Goal: Information Seeking & Learning: Learn about a topic

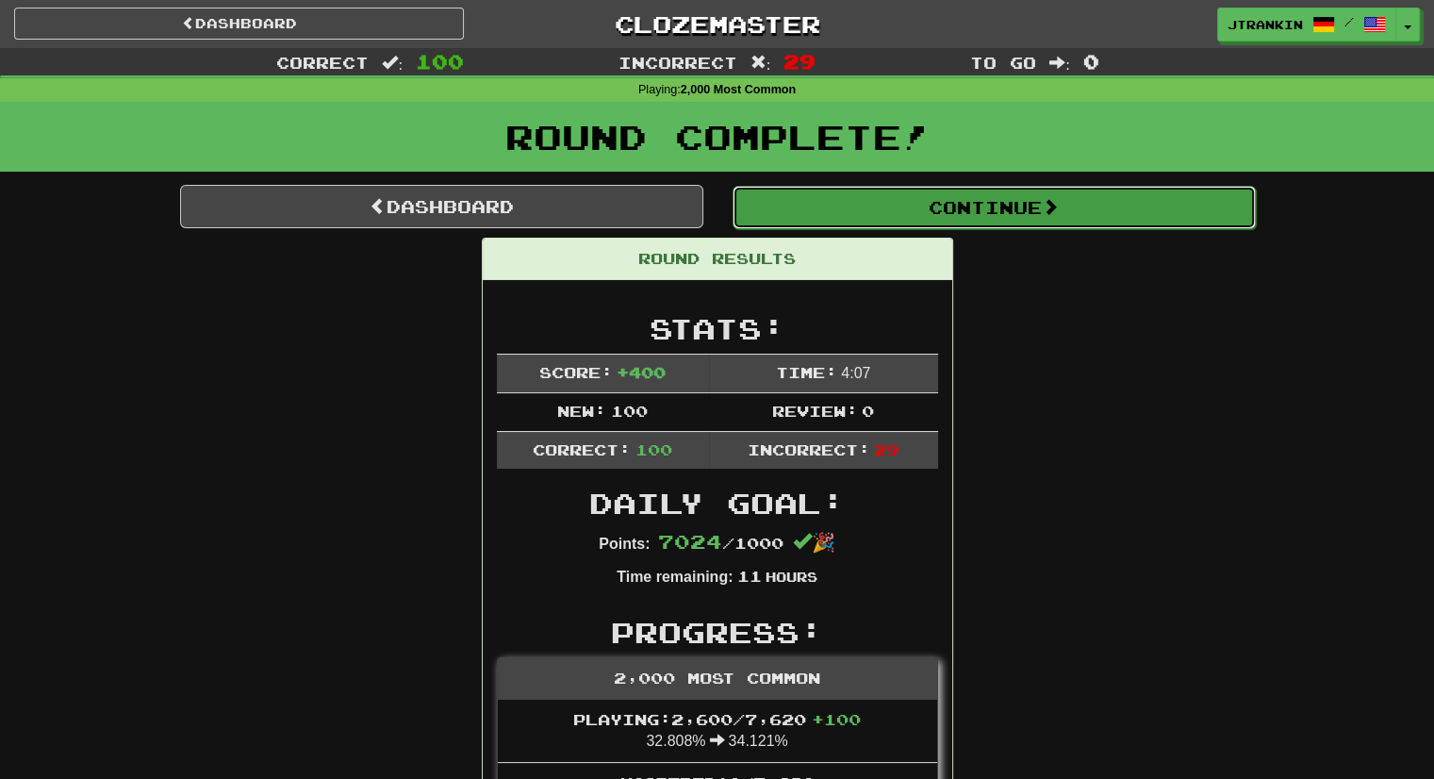
click at [1100, 213] on button "Continue" at bounding box center [994, 207] width 523 height 43
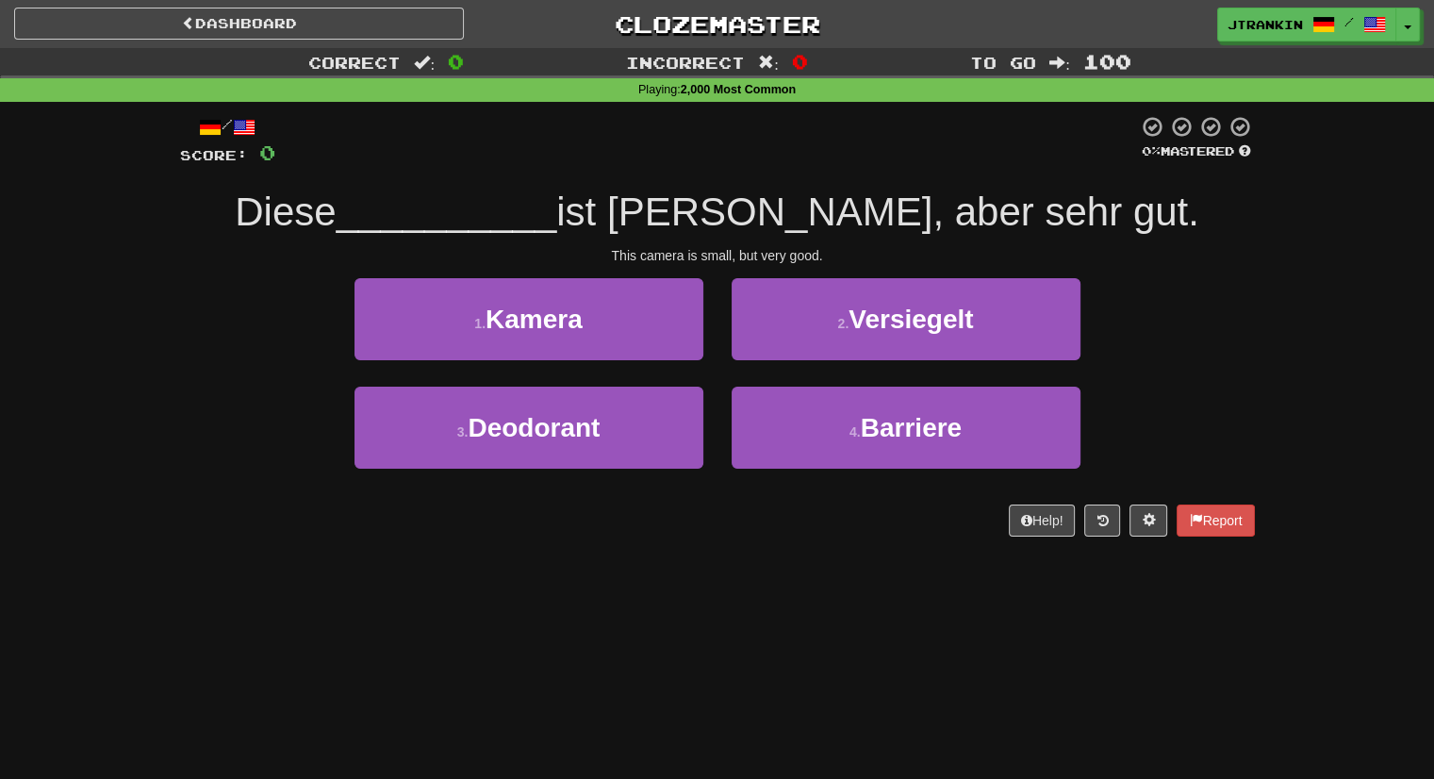
click at [1220, 299] on div "1 . Kamera 2 . Versiegelt" at bounding box center [718, 332] width 1132 height 108
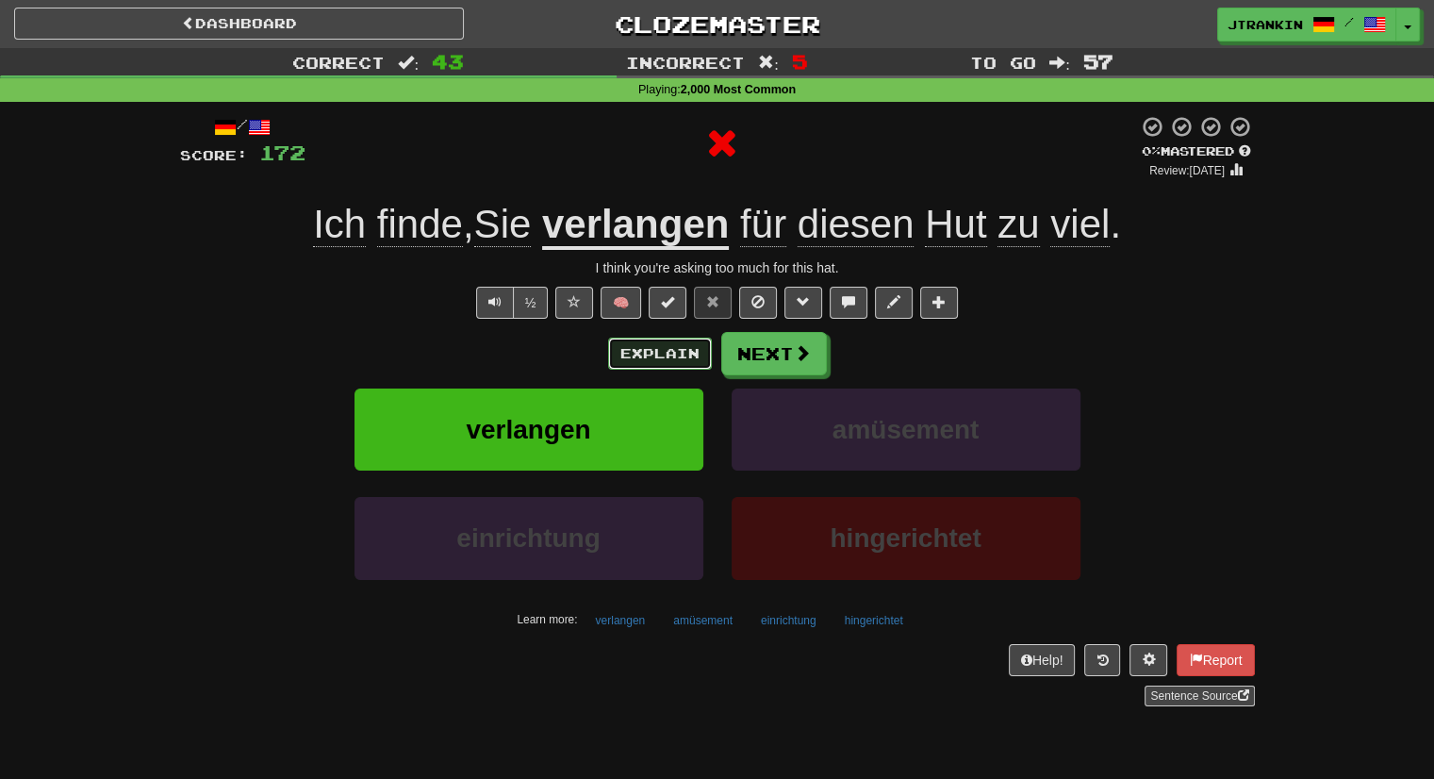
click at [686, 352] on button "Explain" at bounding box center [660, 354] width 104 height 32
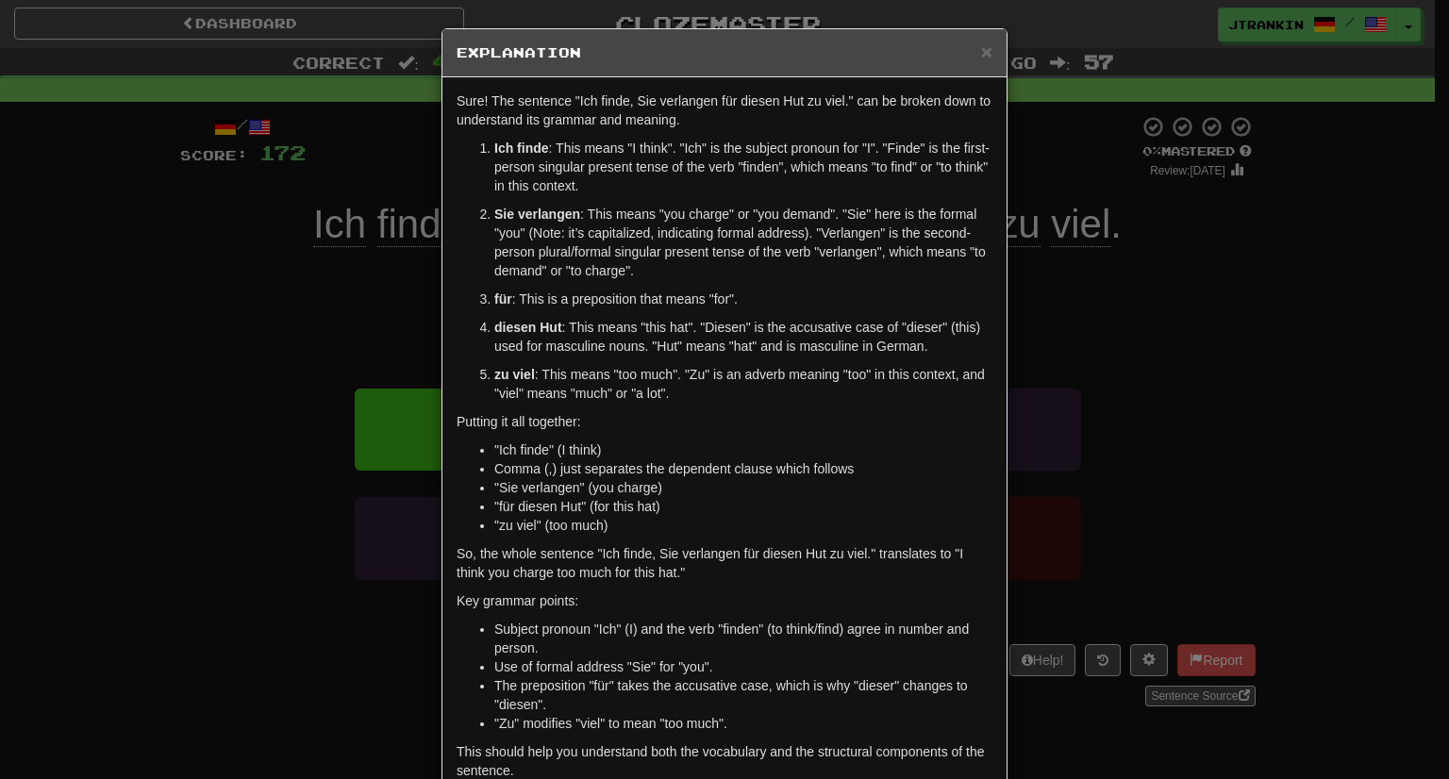
click at [1250, 446] on div "× Explanation Sure! The sentence "Ich finde, Sie verlangen für diesen Hut zu vi…" at bounding box center [724, 389] width 1449 height 779
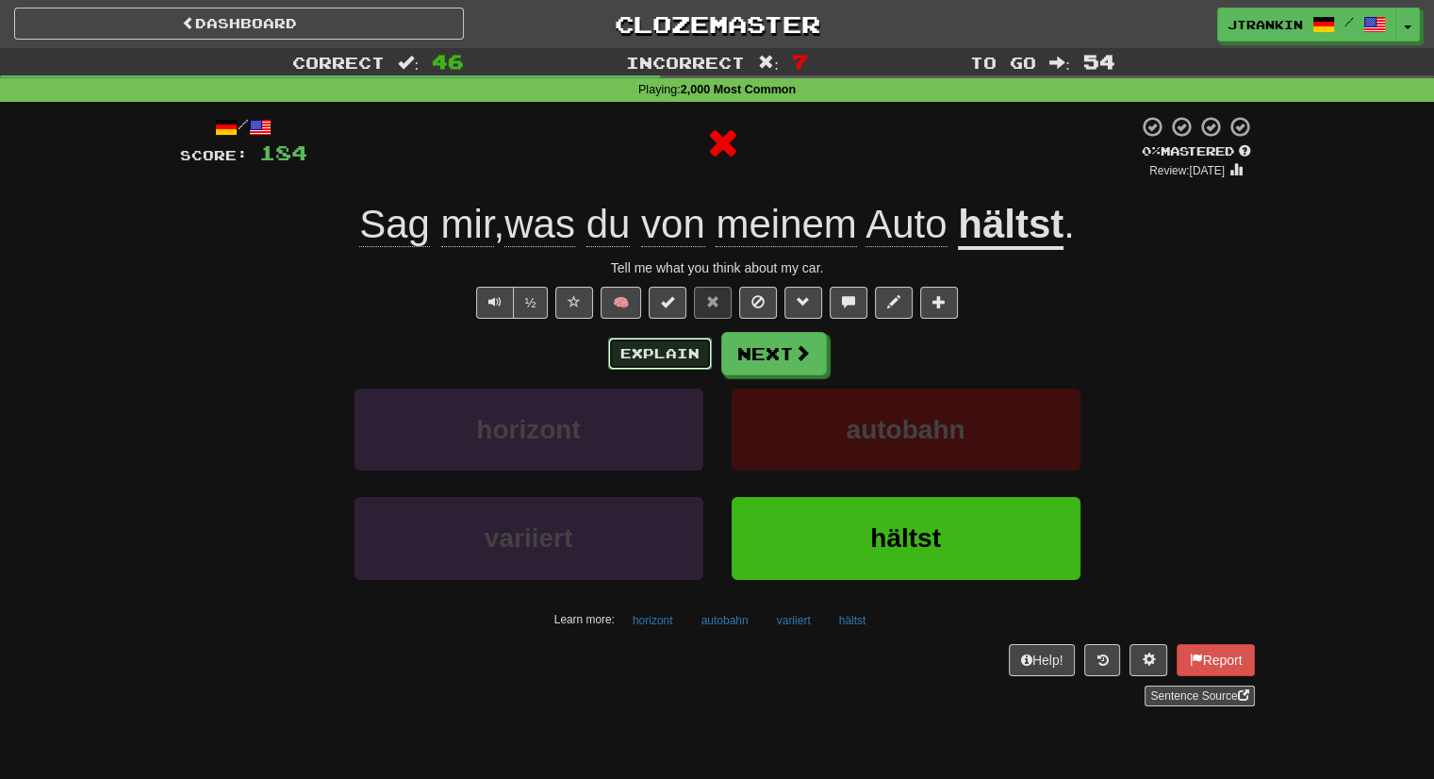
click at [657, 344] on button "Explain" at bounding box center [660, 354] width 104 height 32
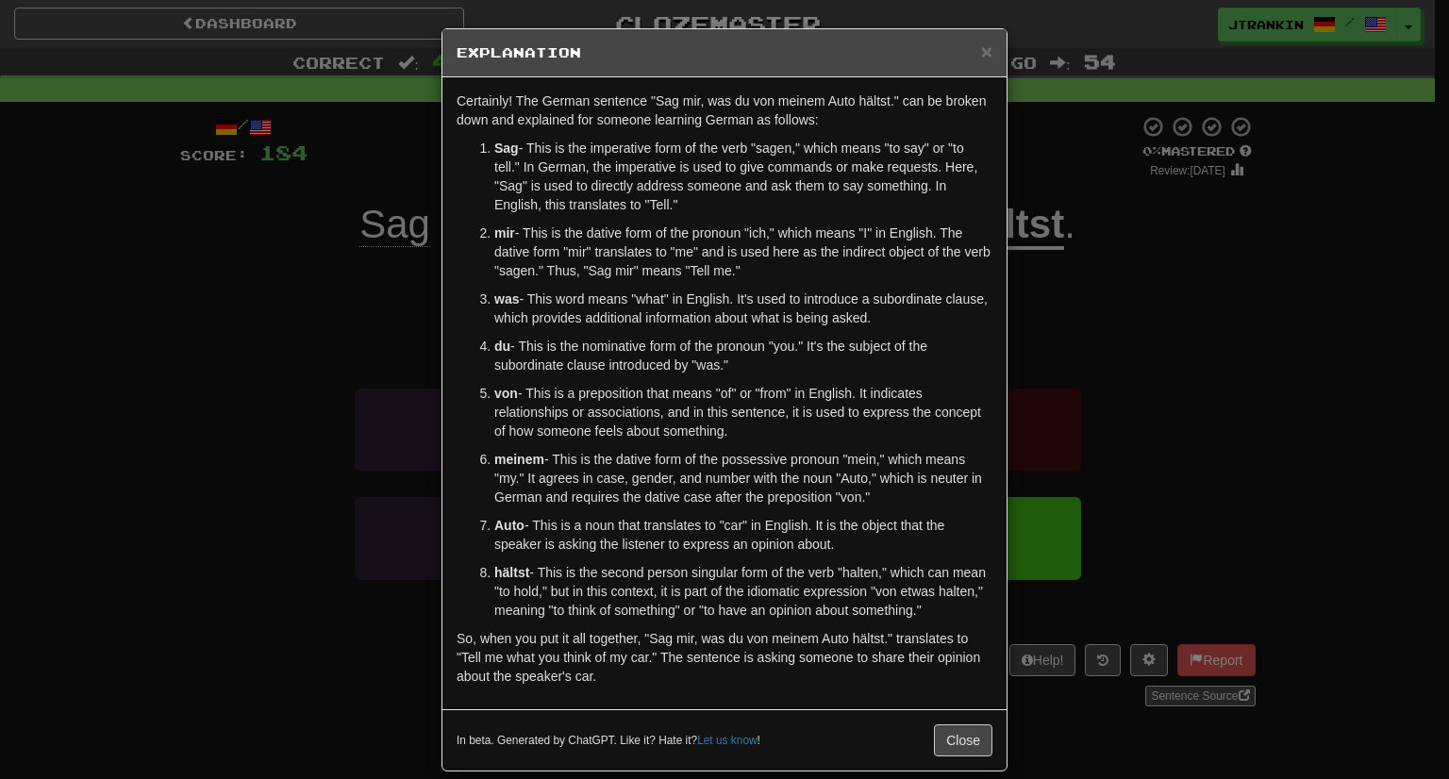
click at [1168, 281] on div "× Explanation Certainly! The German sentence "Sag mir, was du von meinem Auto h…" at bounding box center [724, 389] width 1449 height 779
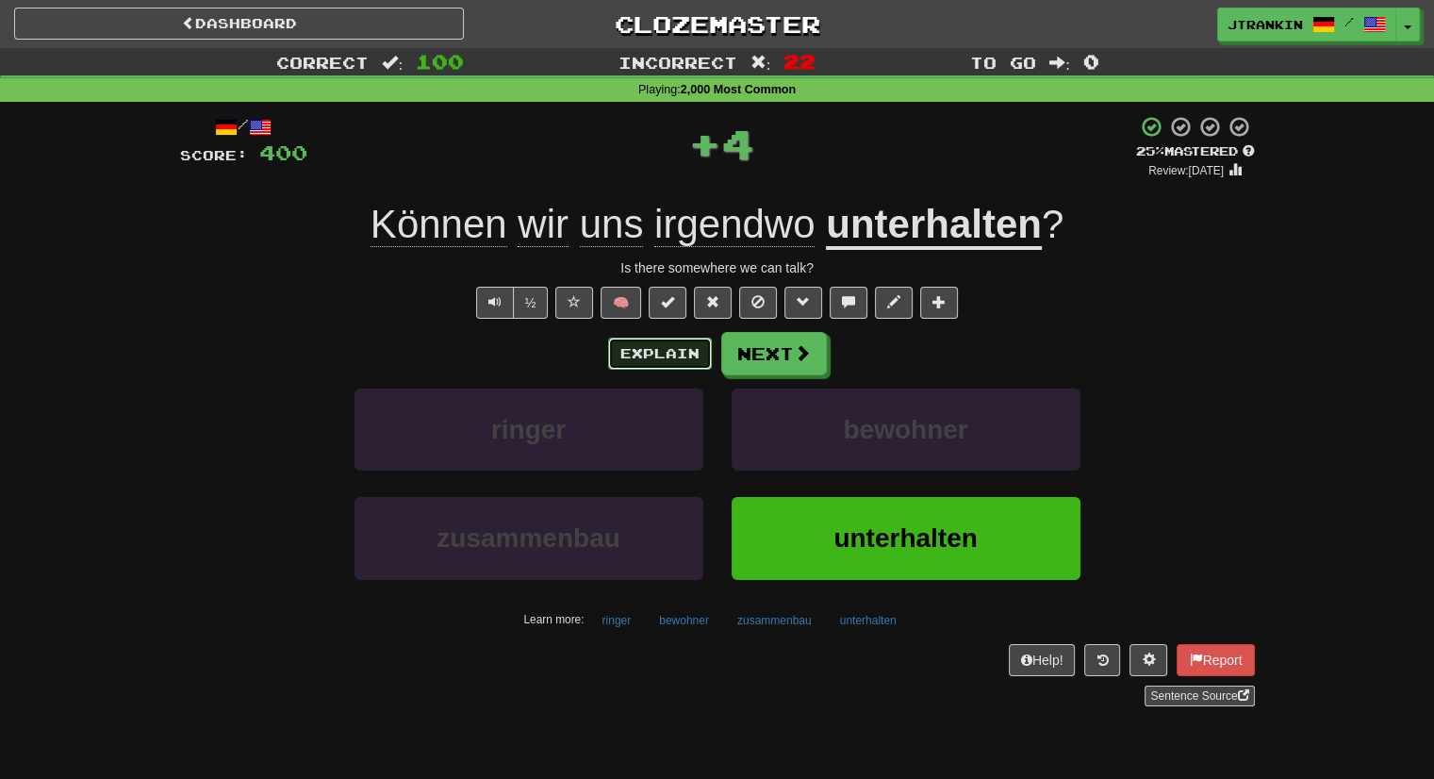
click at [689, 364] on button "Explain" at bounding box center [660, 354] width 104 height 32
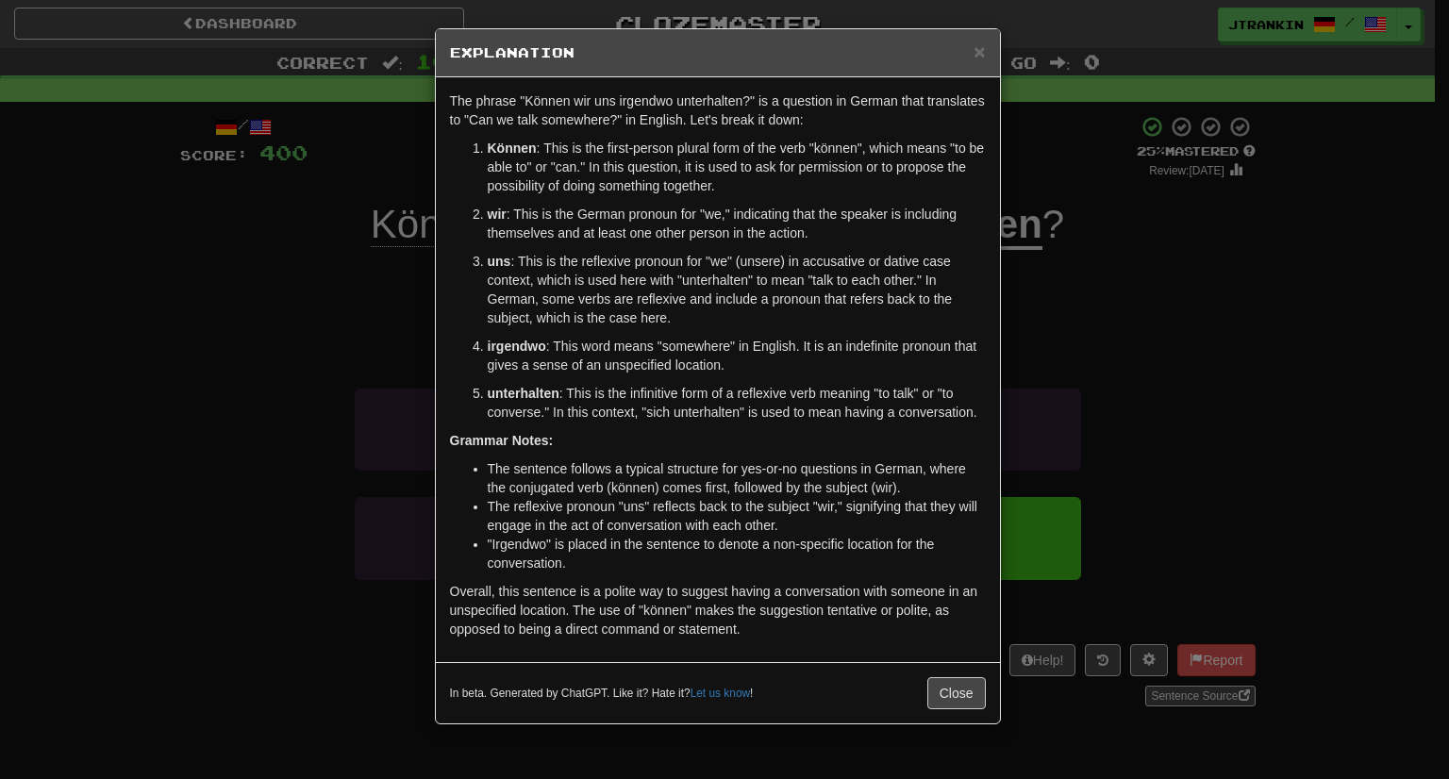
click at [1160, 538] on div "× Explanation The phrase "Können wir uns irgendwo unterhalten?" is a question i…" at bounding box center [724, 389] width 1449 height 779
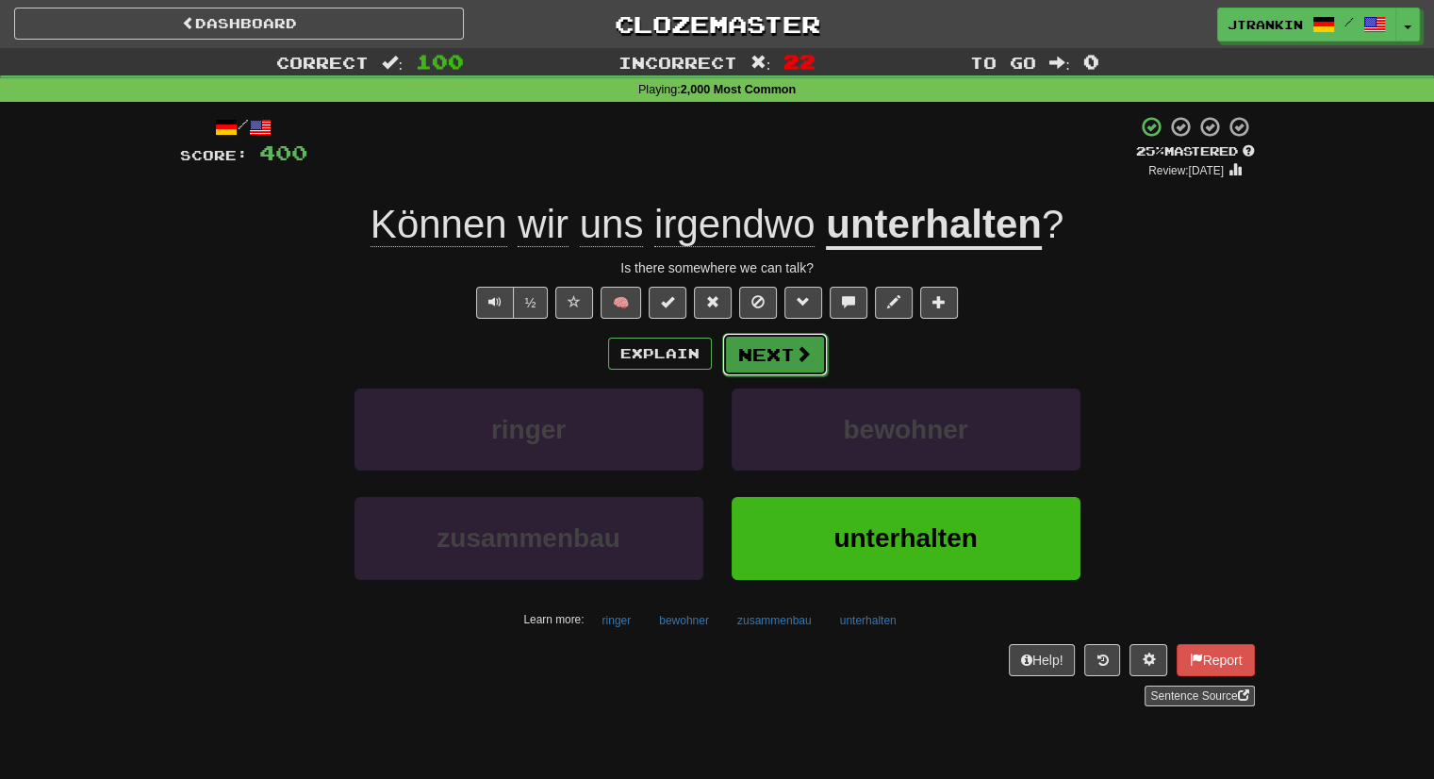
click at [818, 348] on button "Next" at bounding box center [775, 354] width 106 height 43
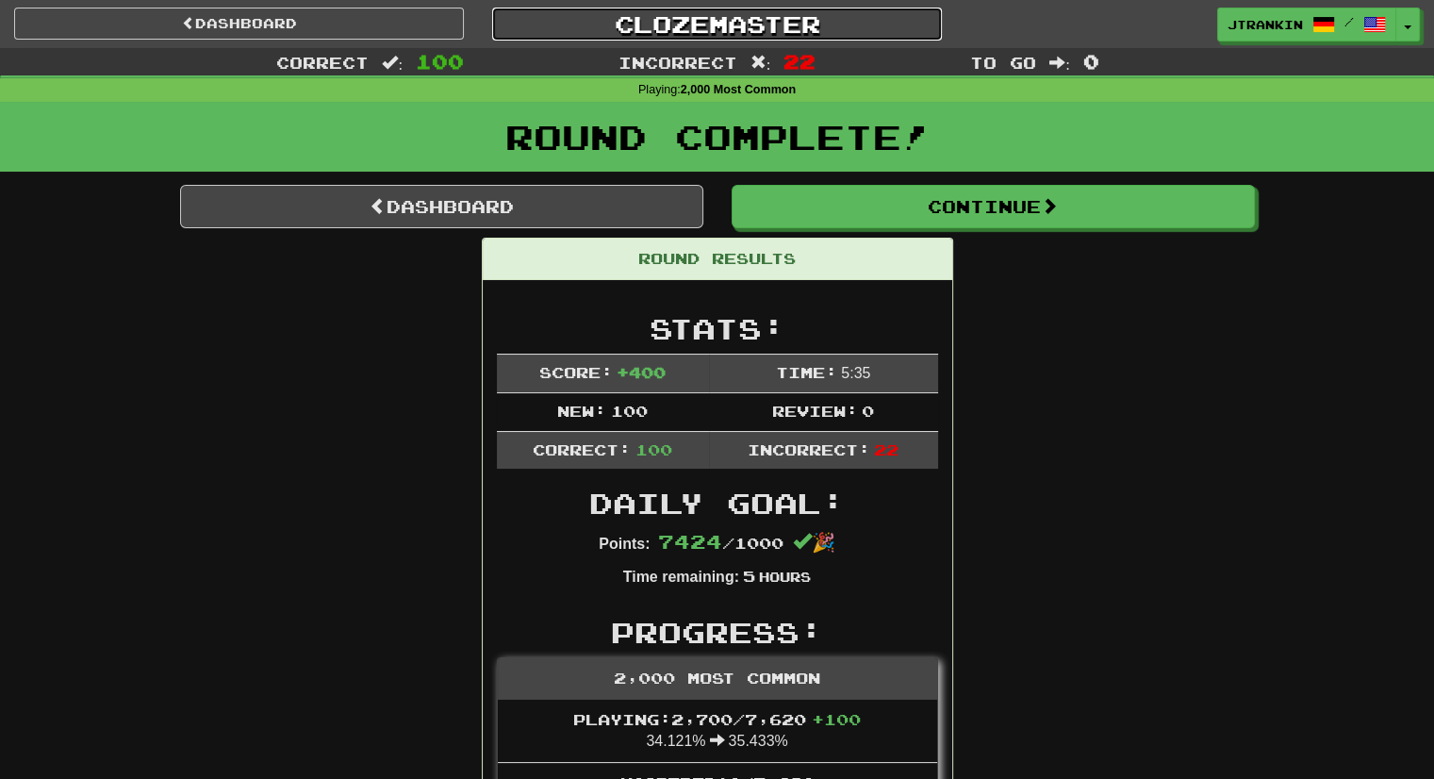
click at [738, 29] on link "Clozemaster" at bounding box center [717, 24] width 450 height 33
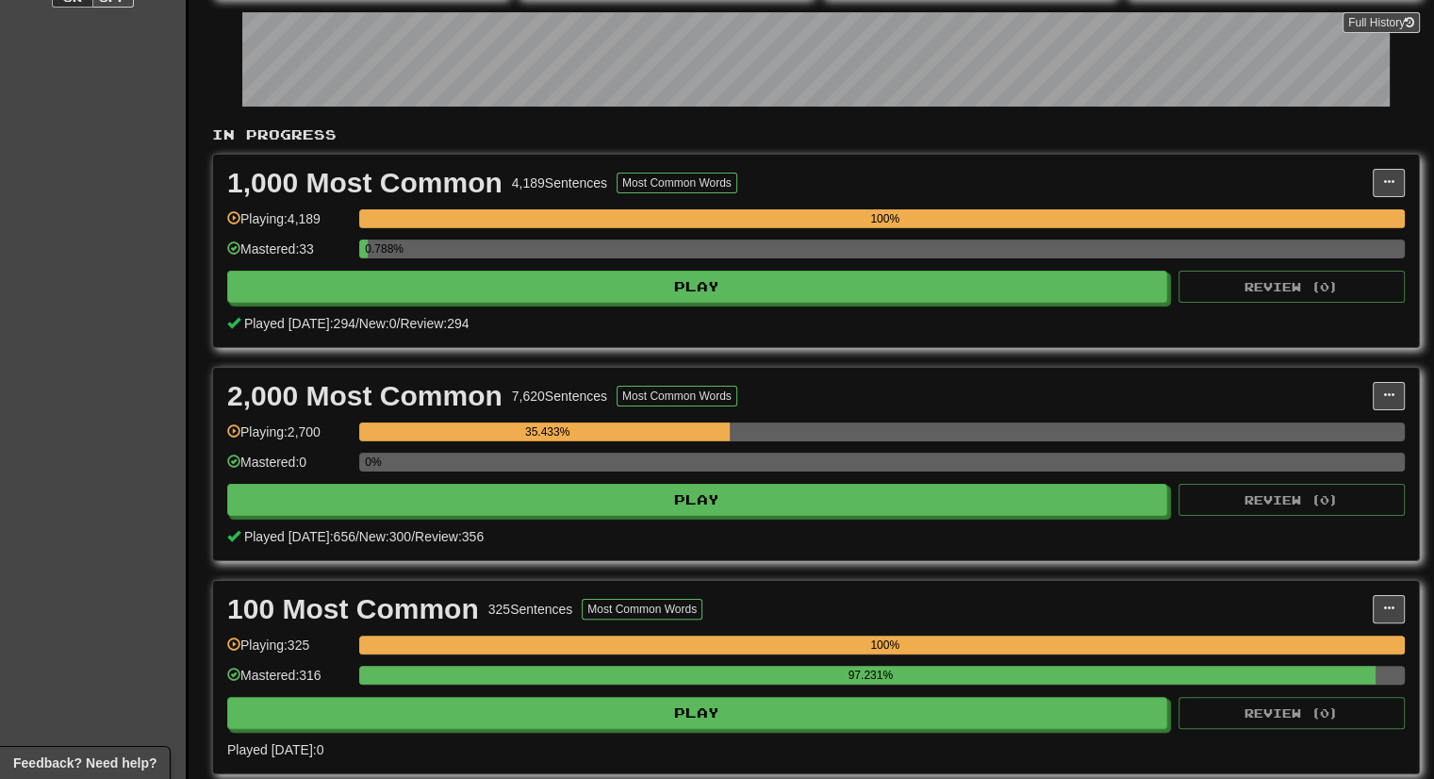
scroll to position [283, 0]
